Goal: Task Accomplishment & Management: Manage account settings

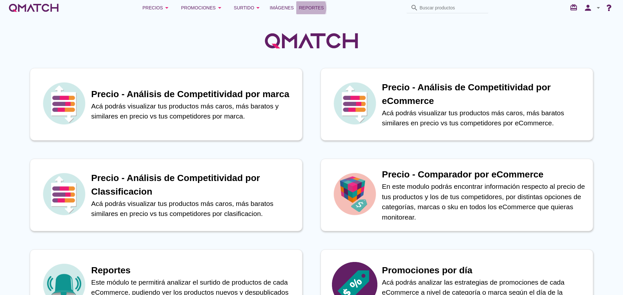
click at [313, 9] on span "Reportes" at bounding box center [311, 8] width 25 height 8
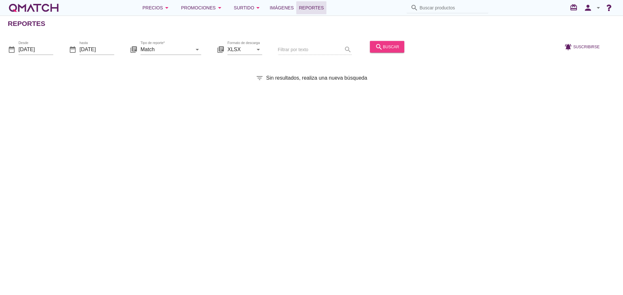
click at [381, 49] on div "search buscar" at bounding box center [387, 47] width 24 height 8
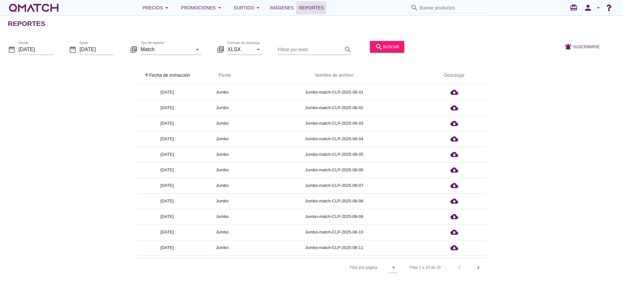
click at [177, 74] on th "arrow_upward Fecha de extracción" at bounding box center [167, 75] width 62 height 18
click at [590, 6] on icon "person" at bounding box center [587, 7] width 13 height 9
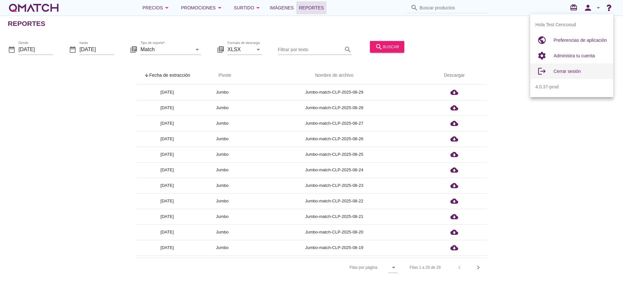
click at [560, 71] on span "Cerrar sesión" at bounding box center [566, 71] width 27 height 5
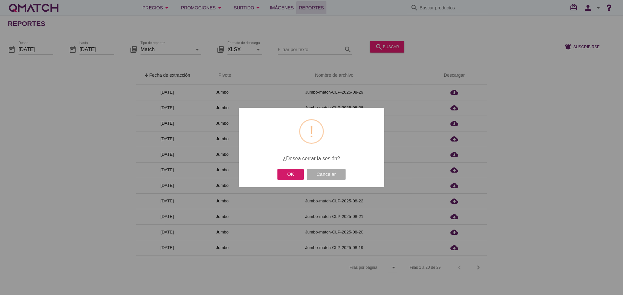
click at [293, 174] on button "OK" at bounding box center [290, 174] width 26 height 11
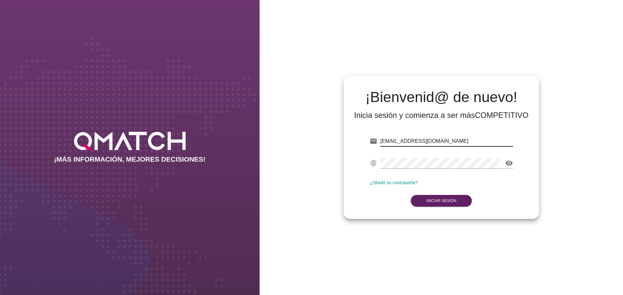
click at [455, 139] on input "test@test.cencosud.cl" at bounding box center [446, 141] width 133 height 10
type input "test@test.cacereshermanos.cl"
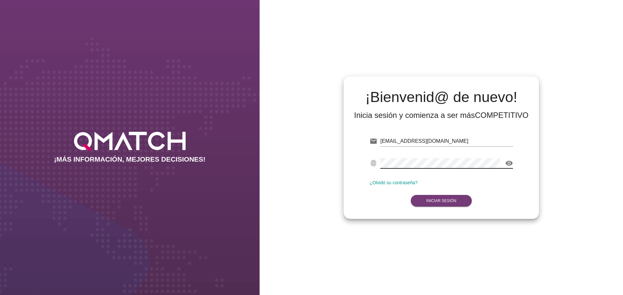
click at [451, 203] on strong "Iniciar Sesión" at bounding box center [441, 201] width 30 height 5
